Goal: Task Accomplishment & Management: Complete application form

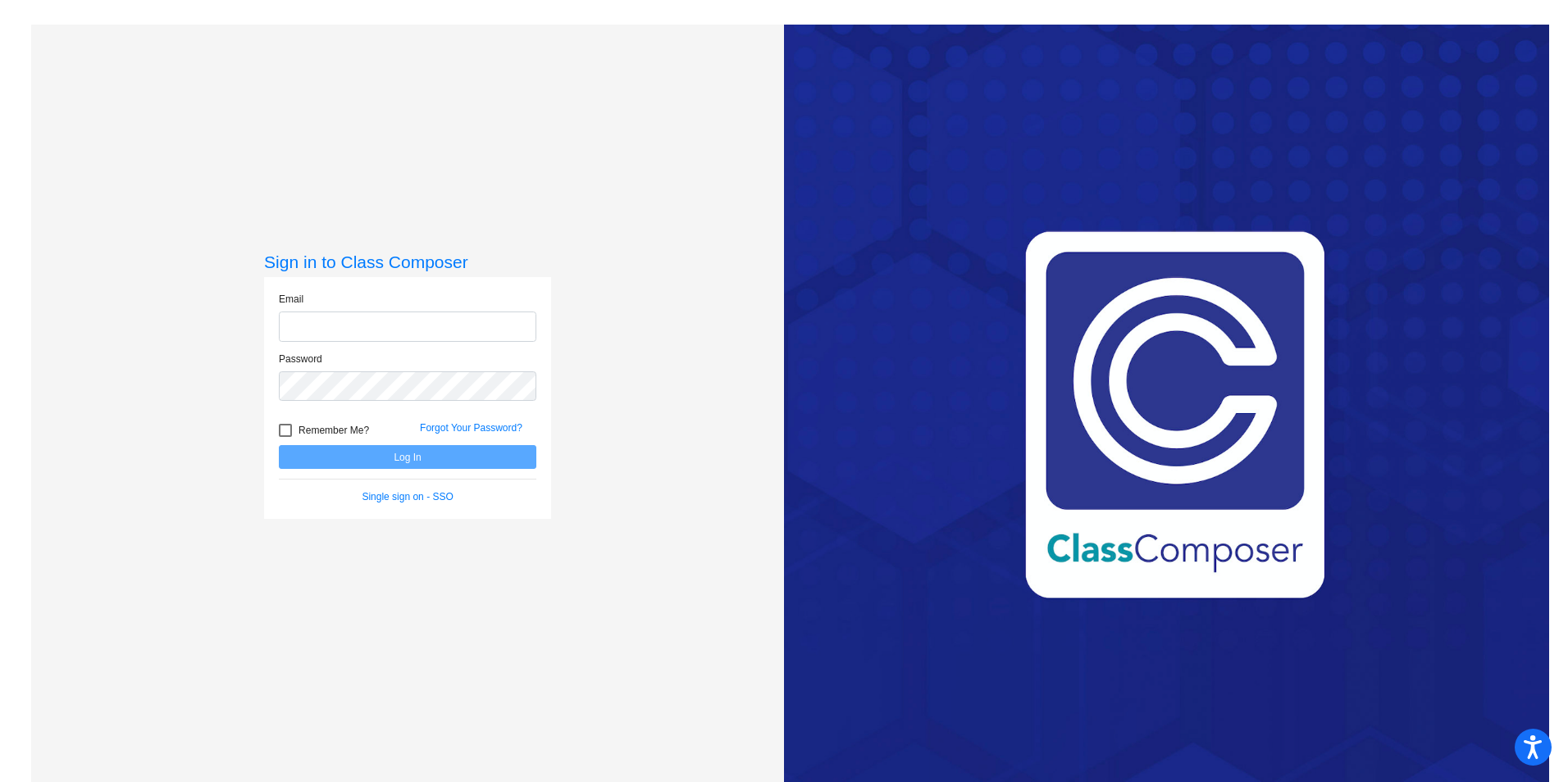
click at [345, 325] on input "email" at bounding box center [407, 327] width 258 height 31
type input "[PERSON_NAME][EMAIL_ADDRESS][PERSON_NAME][DOMAIN_NAME]"
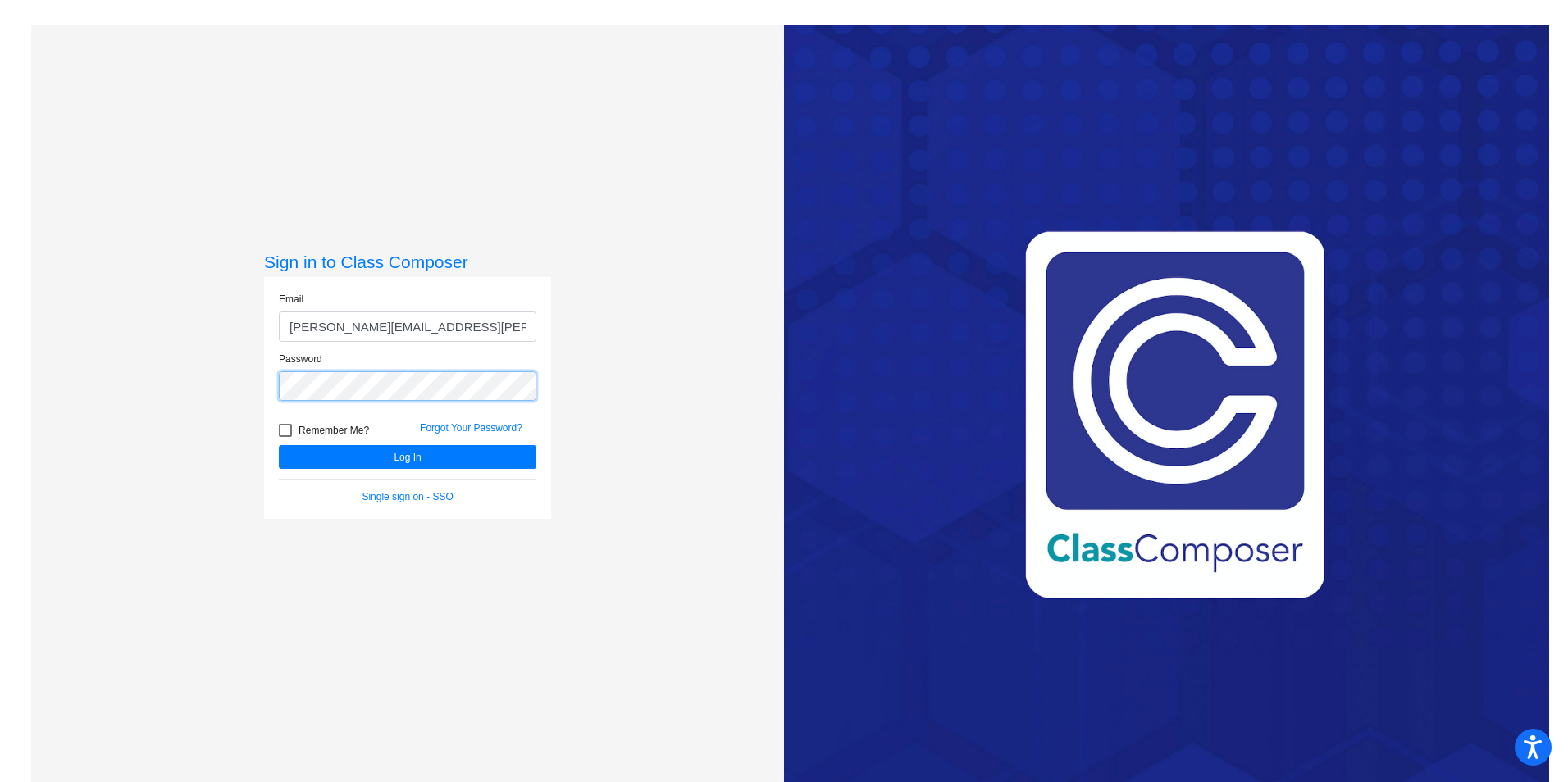
click at [279, 446] on button "Log In" at bounding box center [407, 457] width 258 height 24
click at [189, 396] on div "Sign in to Class Composer Email [PERSON_NAME][EMAIL_ADDRESS][PERSON_NAME][DOMAI…" at bounding box center [407, 416] width 753 height 782
click at [279, 446] on button "Log In" at bounding box center [407, 457] width 258 height 24
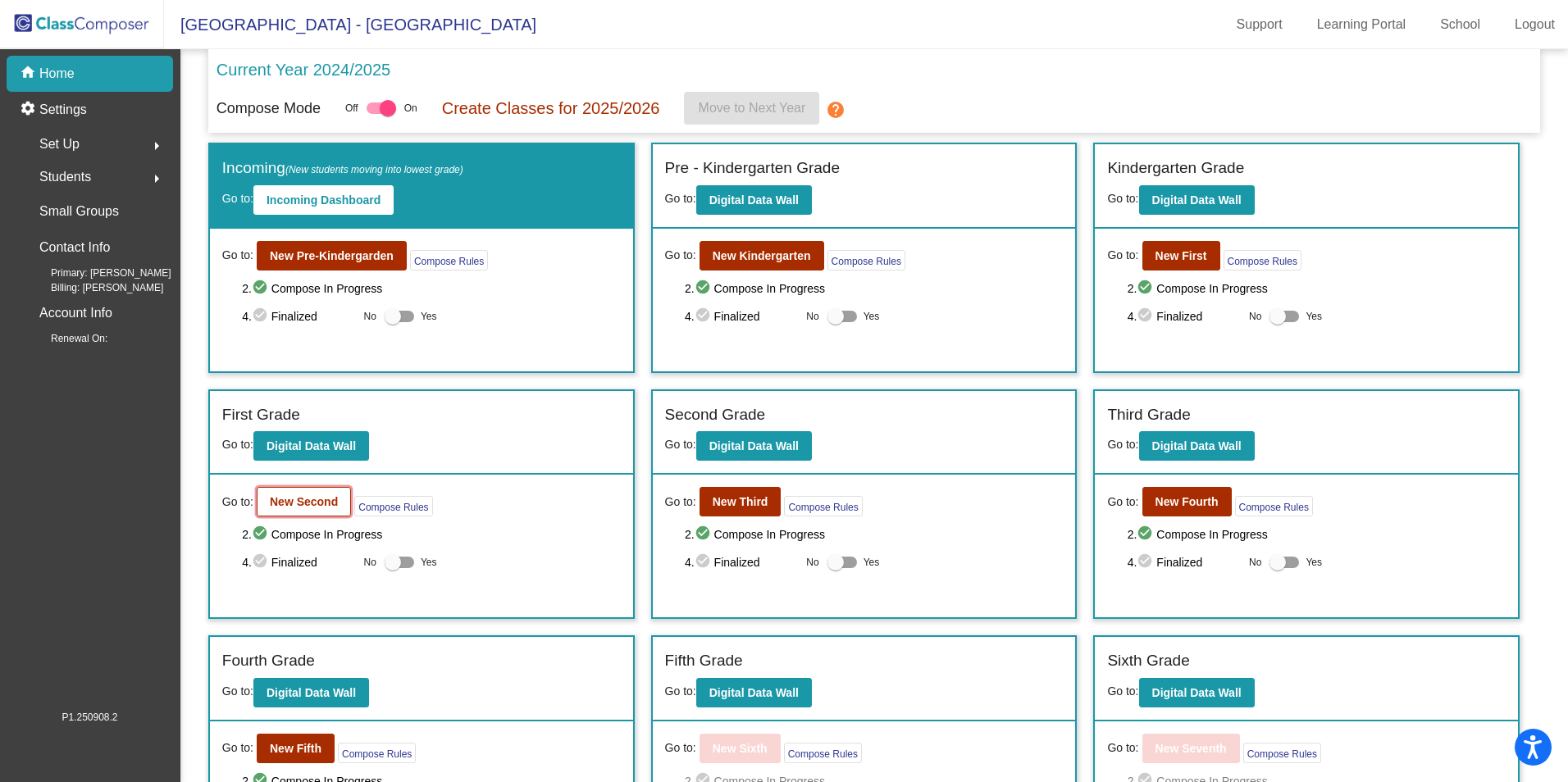
click at [299, 508] on b "New Second" at bounding box center [303, 502] width 68 height 13
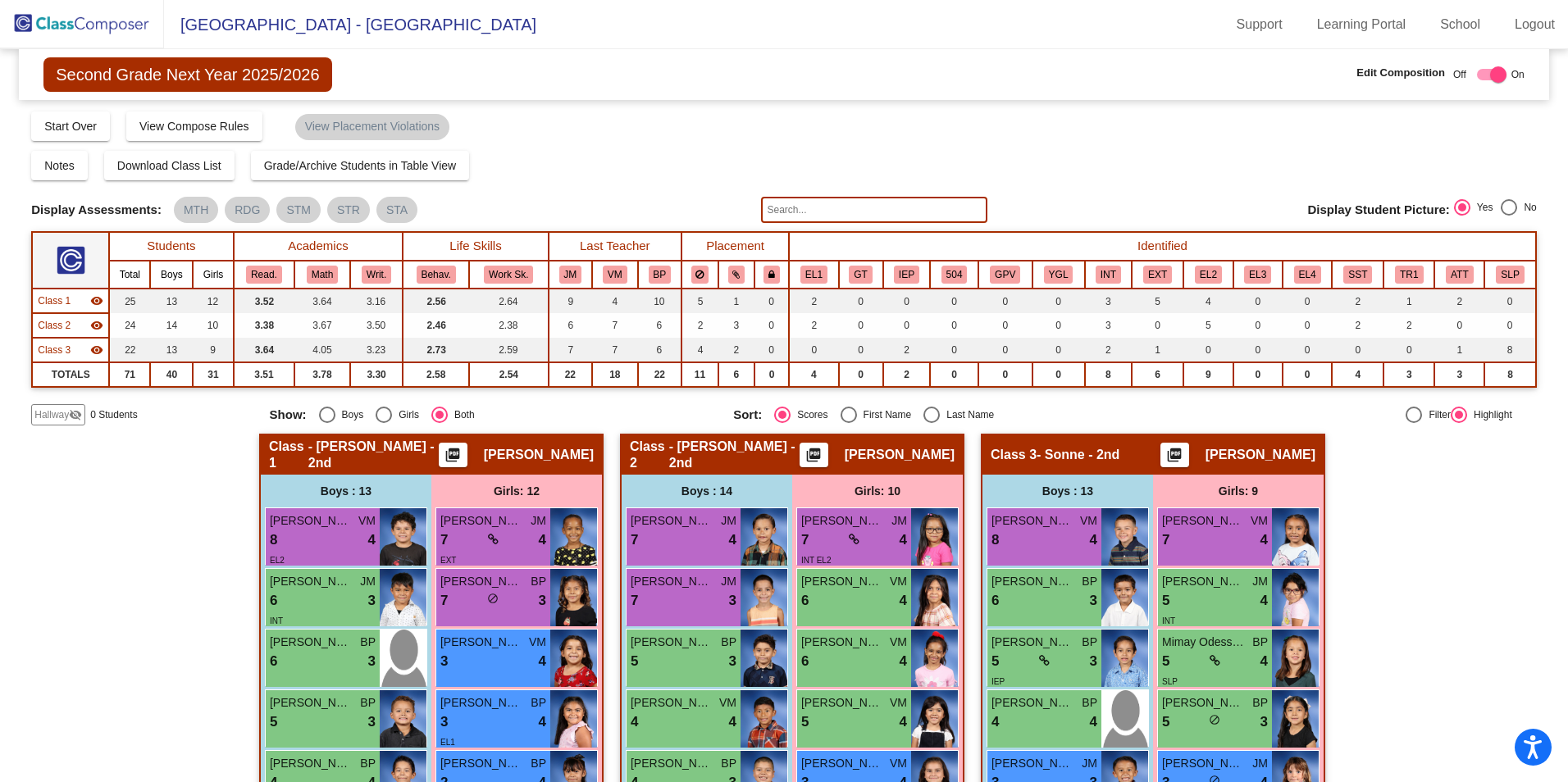
click at [58, 409] on span "Hallway" at bounding box center [52, 415] width 35 height 15
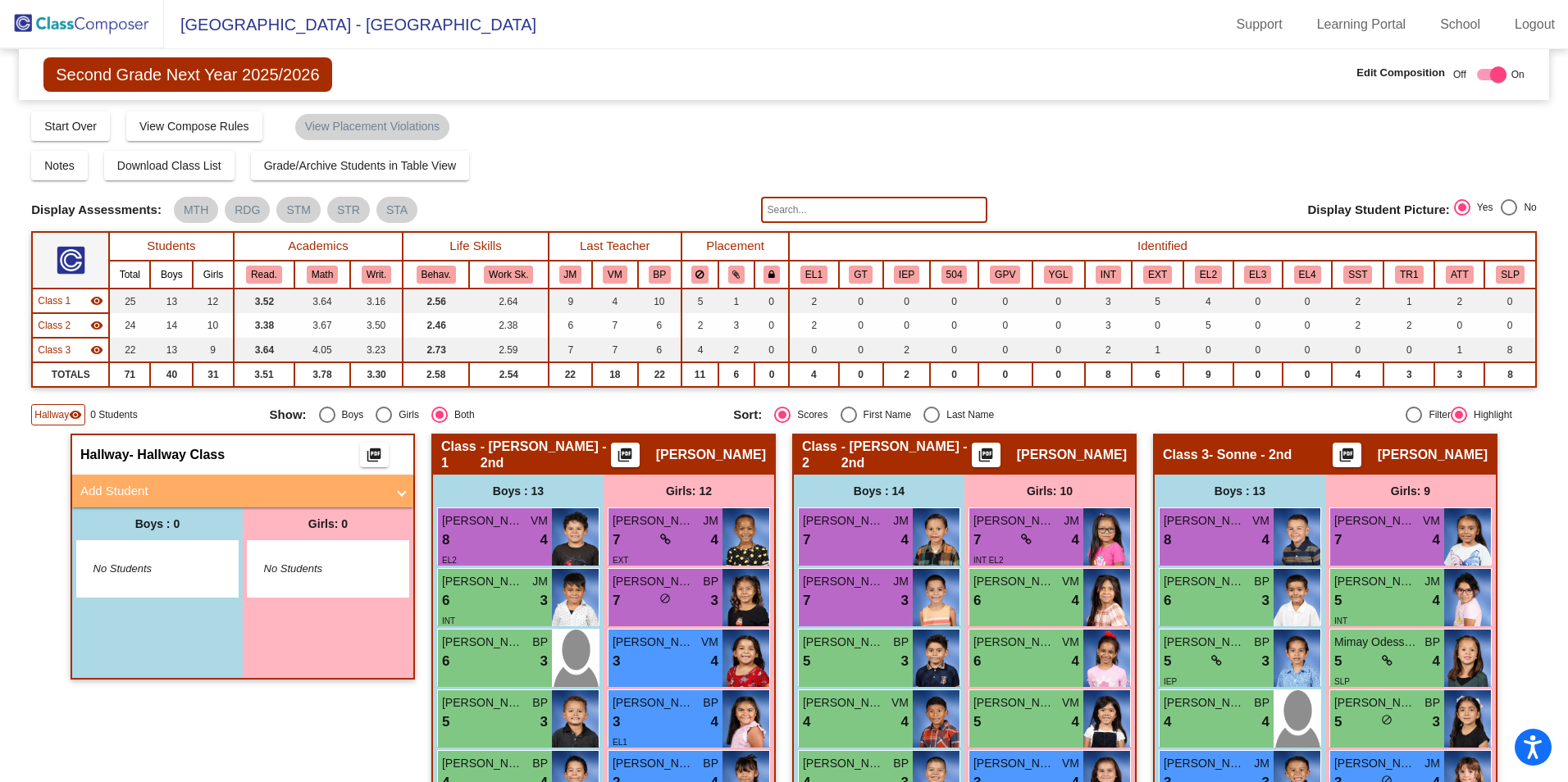
click at [119, 489] on mat-panel-title "Add Student" at bounding box center [232, 491] width 305 height 19
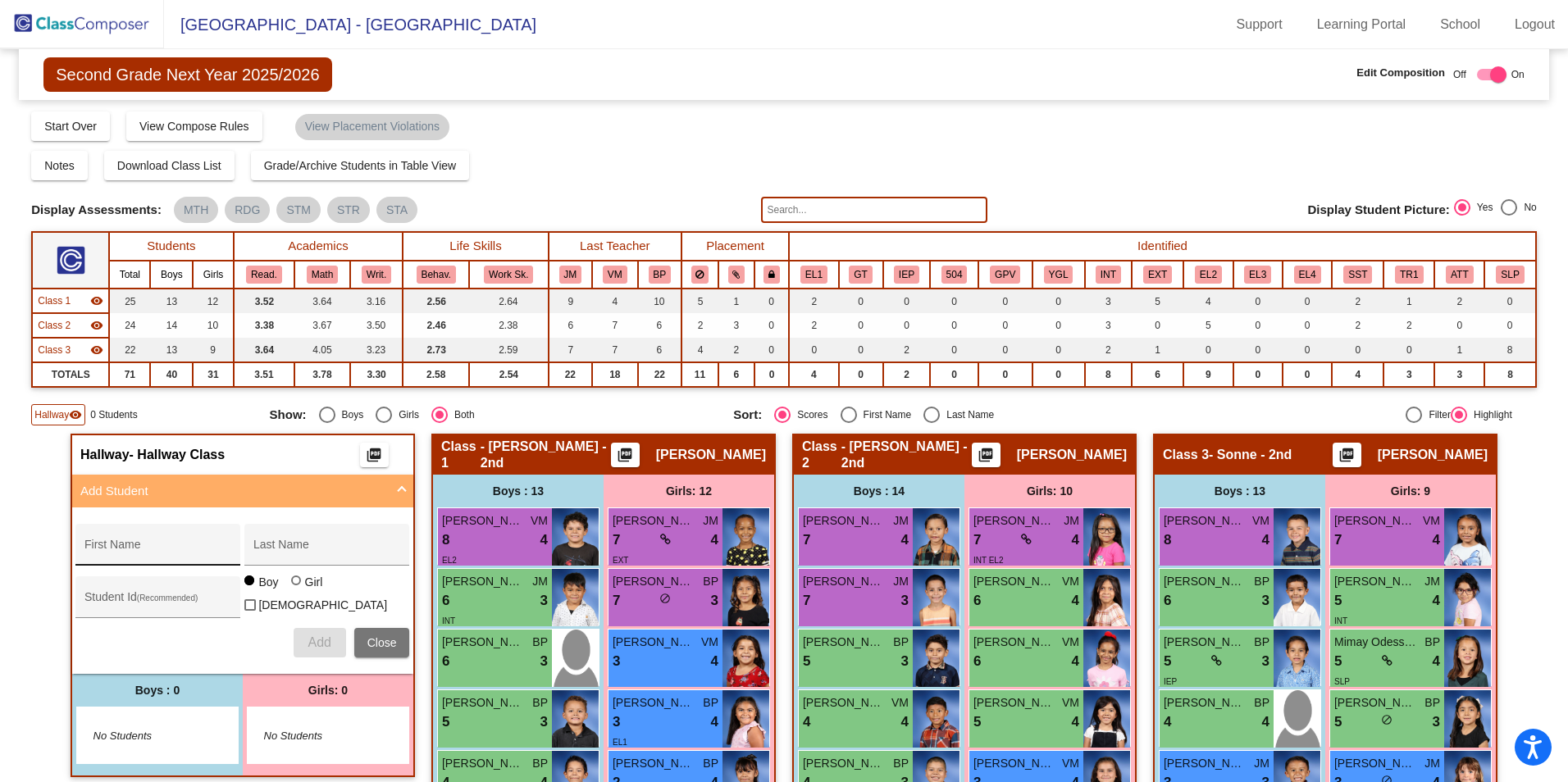
click at [135, 541] on div "First Name" at bounding box center [158, 550] width 148 height 34
type input "Serenity"
type input "King"
type input "355245"
click at [293, 585] on div at bounding box center [296, 580] width 10 height 10
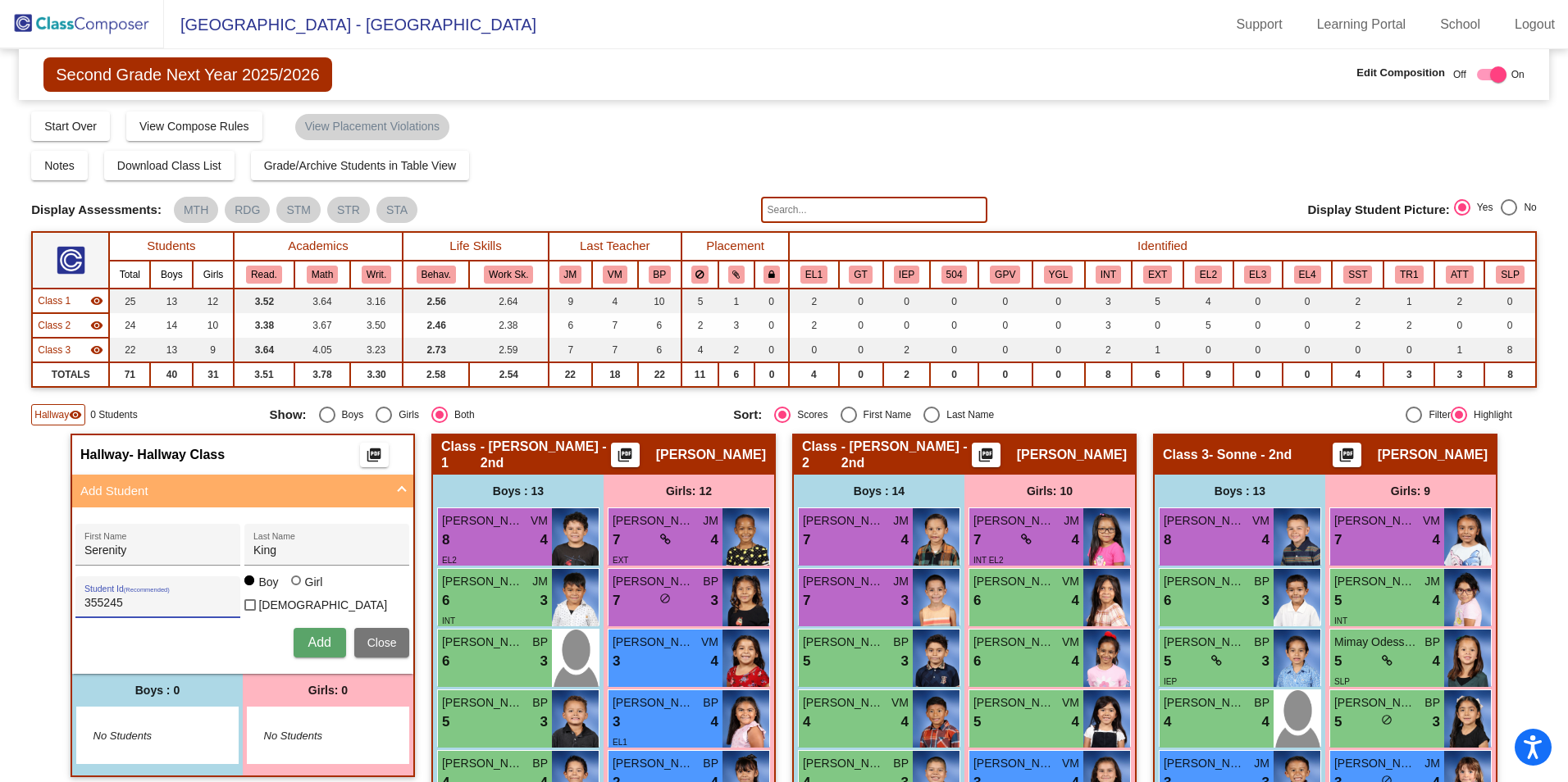
click at [297, 589] on input "Girl" at bounding box center [297, 589] width 1 height 1
radio input "true"
click at [313, 637] on span "Add" at bounding box center [319, 642] width 23 height 14
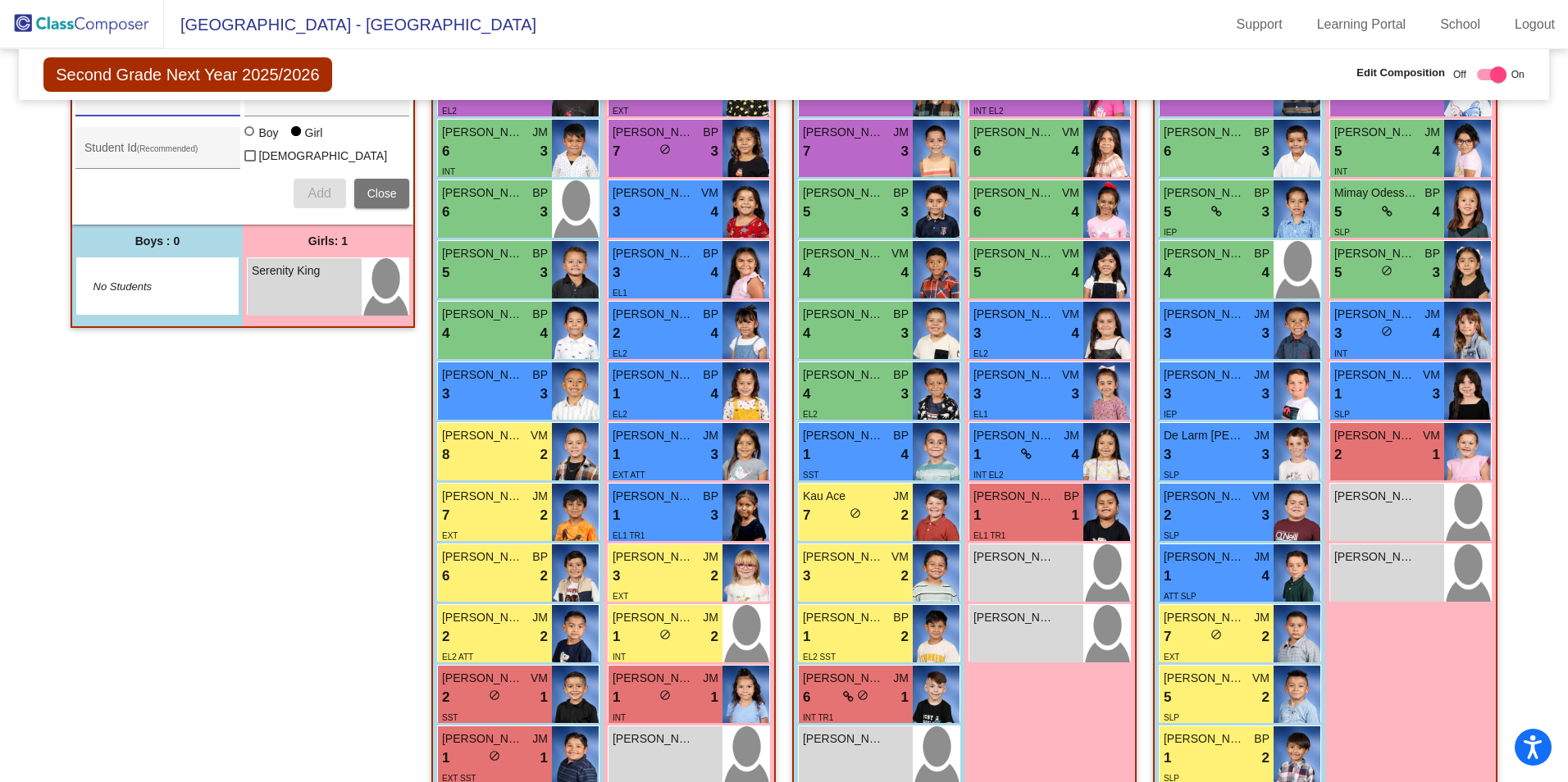
scroll to position [574, 0]
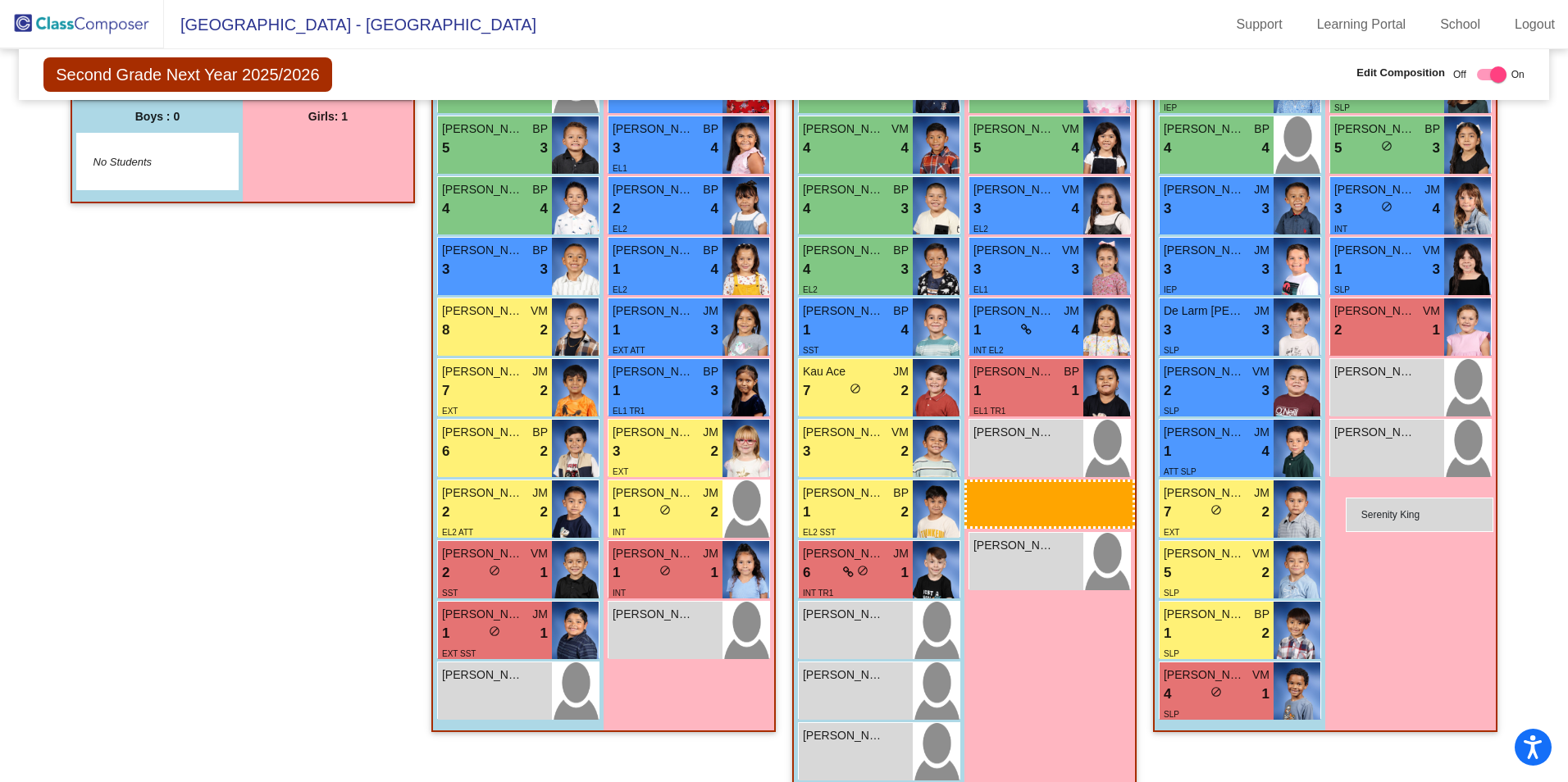
drag, startPoint x: 311, startPoint y: 163, endPoint x: 1346, endPoint y: 498, distance: 1087.9
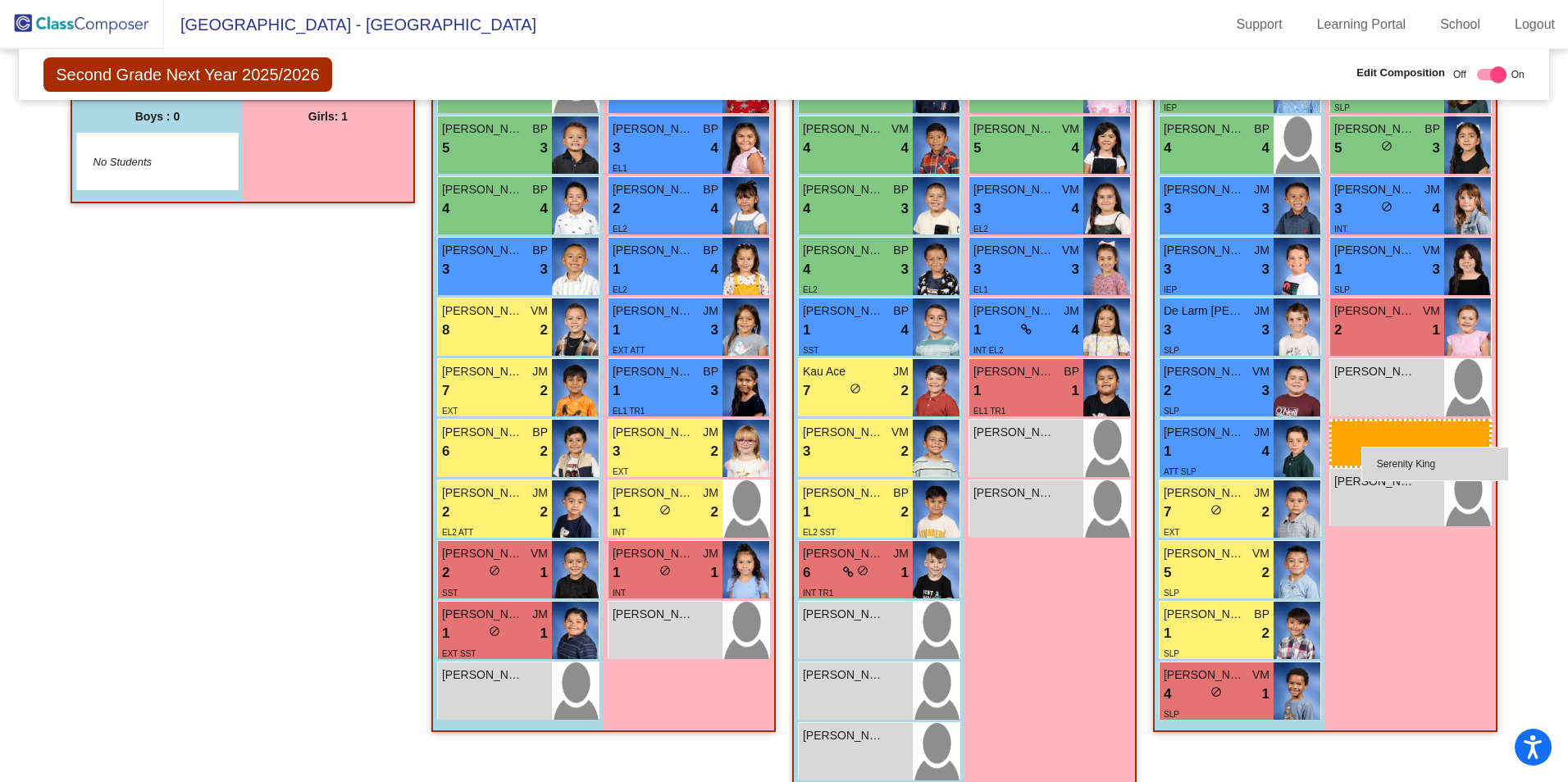
drag, startPoint x: 301, startPoint y: 158, endPoint x: 1361, endPoint y: 447, distance: 1098.7
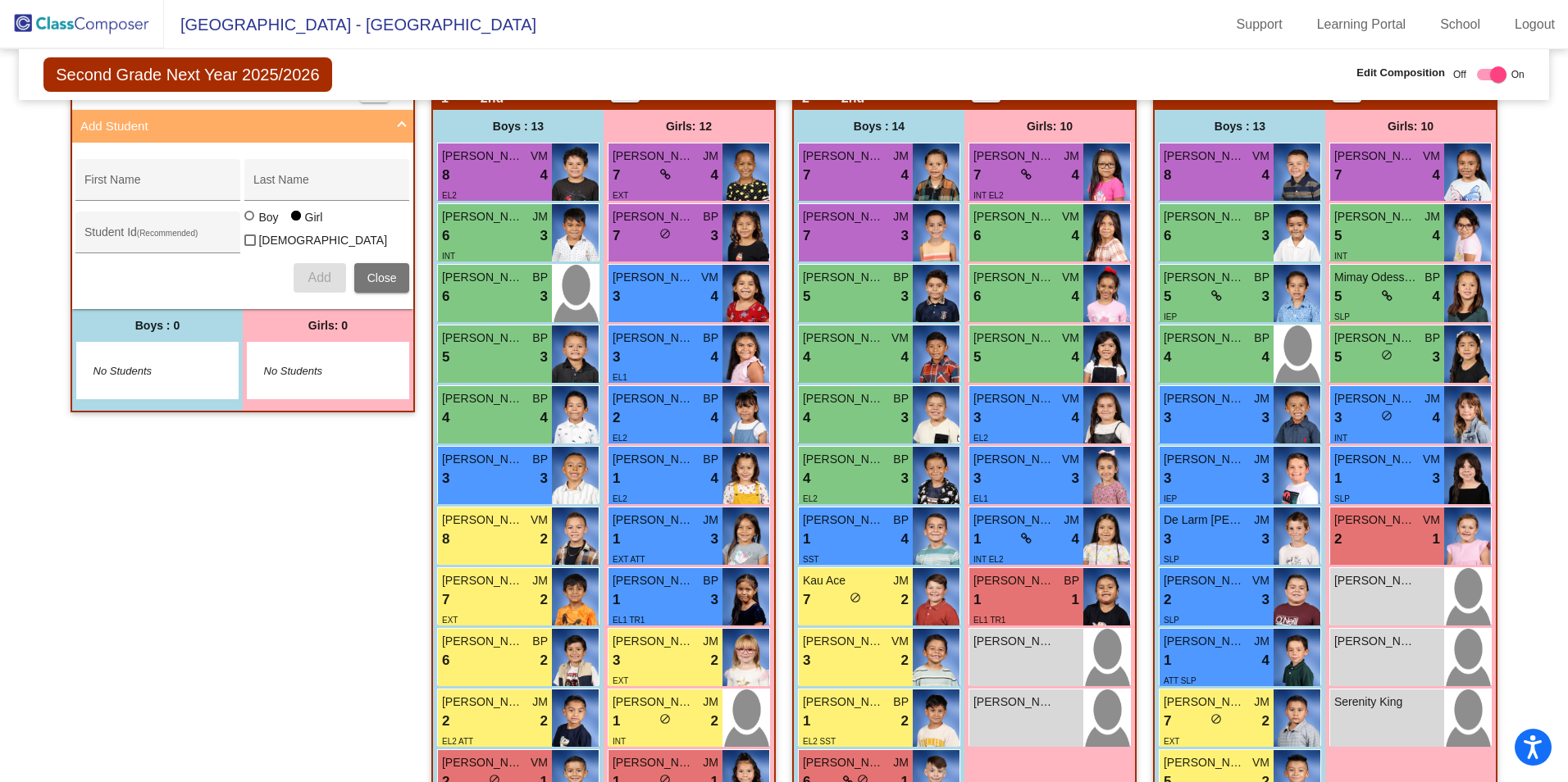
scroll to position [0, 0]
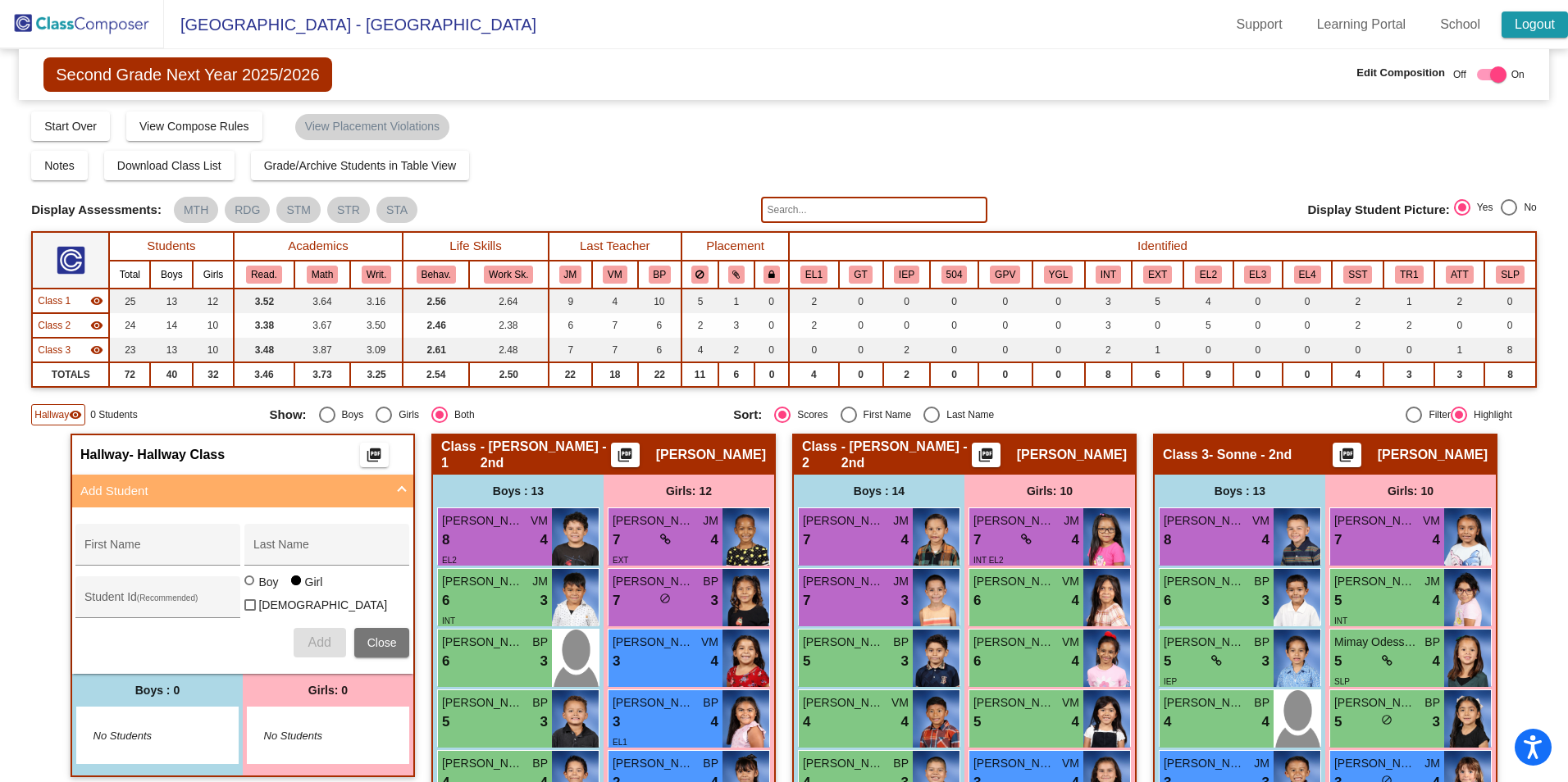
click at [1537, 26] on link "Logout" at bounding box center [1535, 25] width 66 height 26
